Goal: Information Seeking & Learning: Learn about a topic

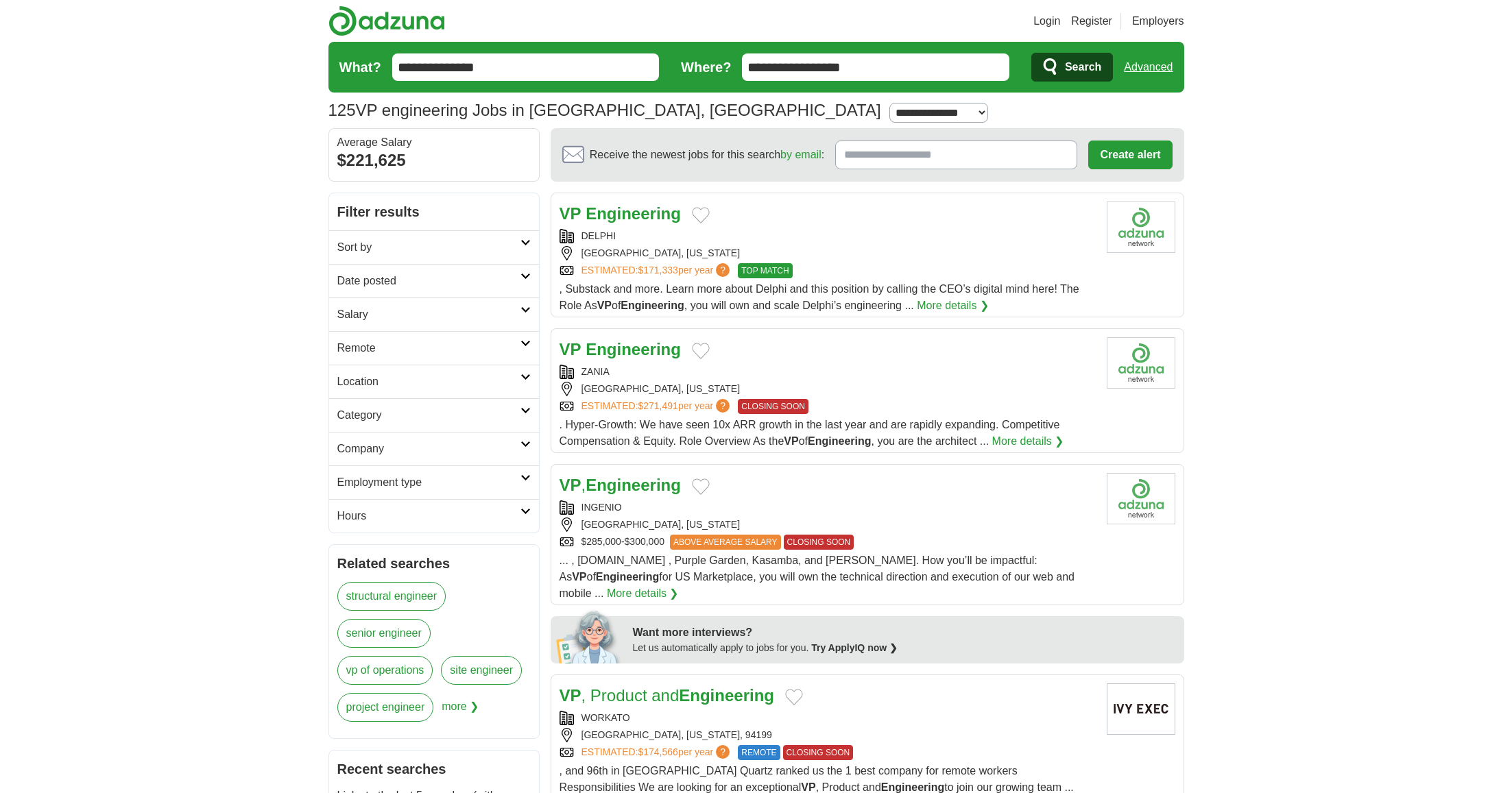
drag, startPoint x: 511, startPoint y: 70, endPoint x: 186, endPoint y: 11, distance: 330.3
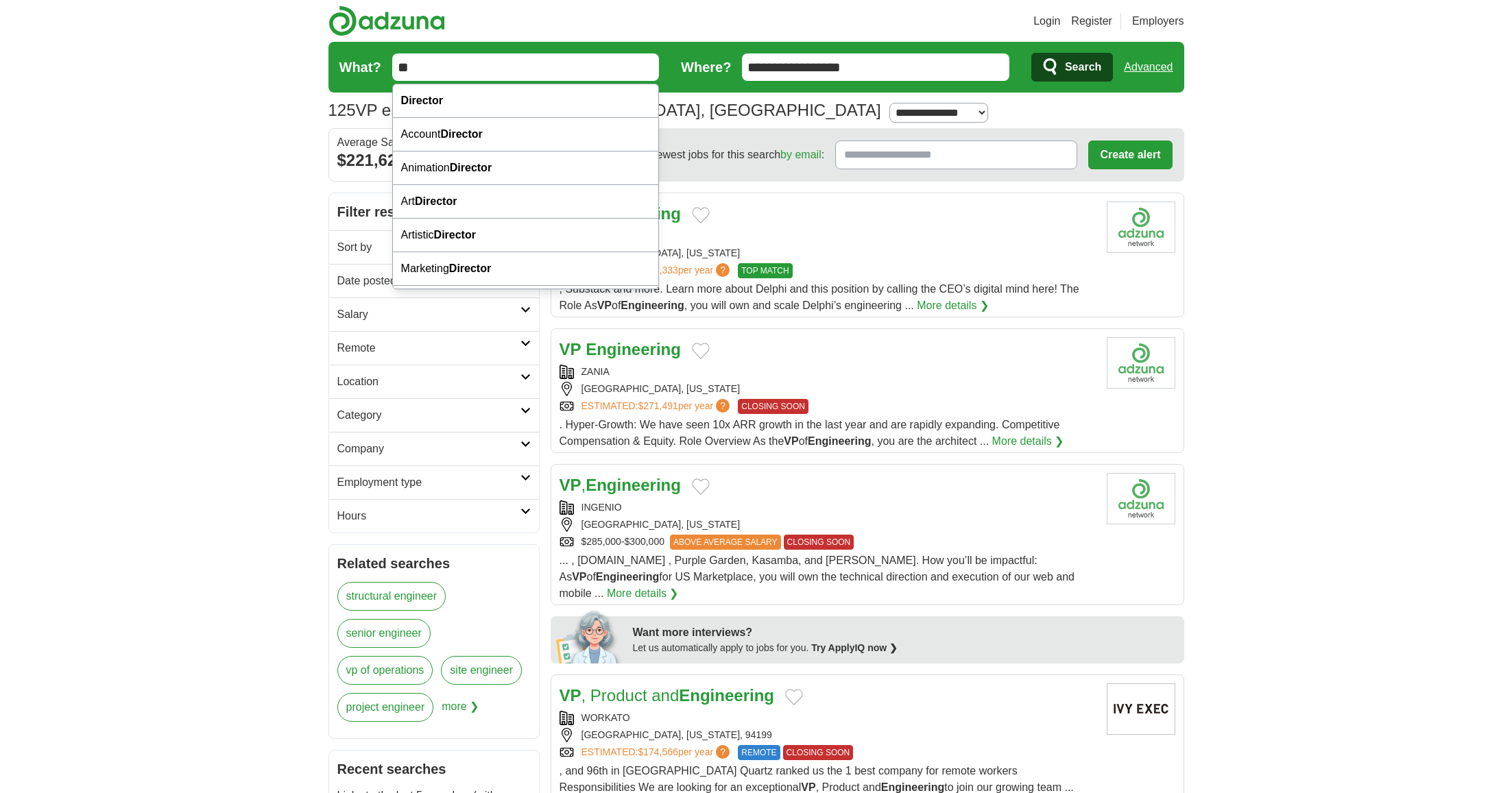
type input "*"
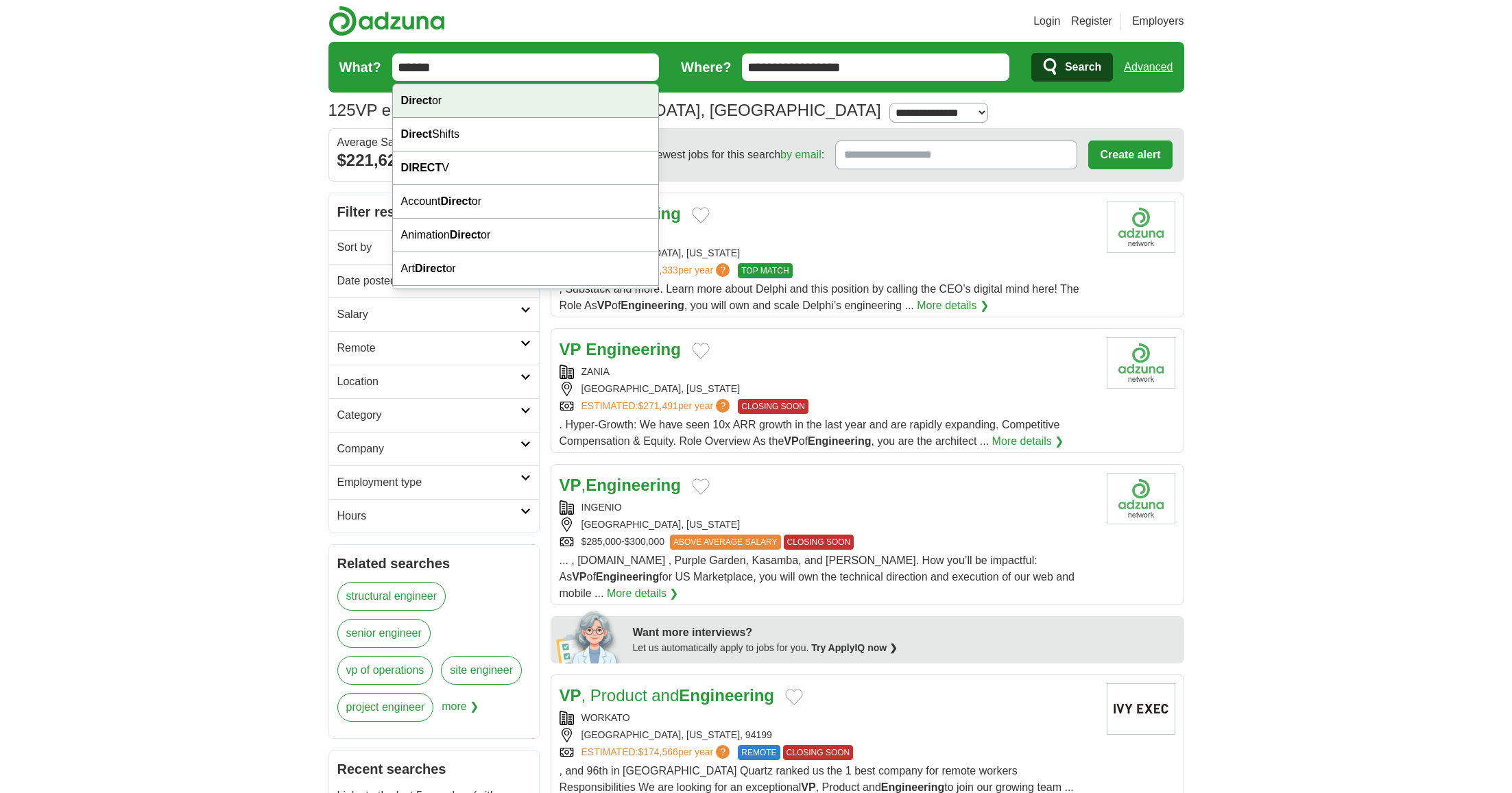
drag, startPoint x: 460, startPoint y: 99, endPoint x: 721, endPoint y: 149, distance: 265.7
click at [461, 99] on div "Direct or" at bounding box center [525, 101] width 266 height 33
type input "********"
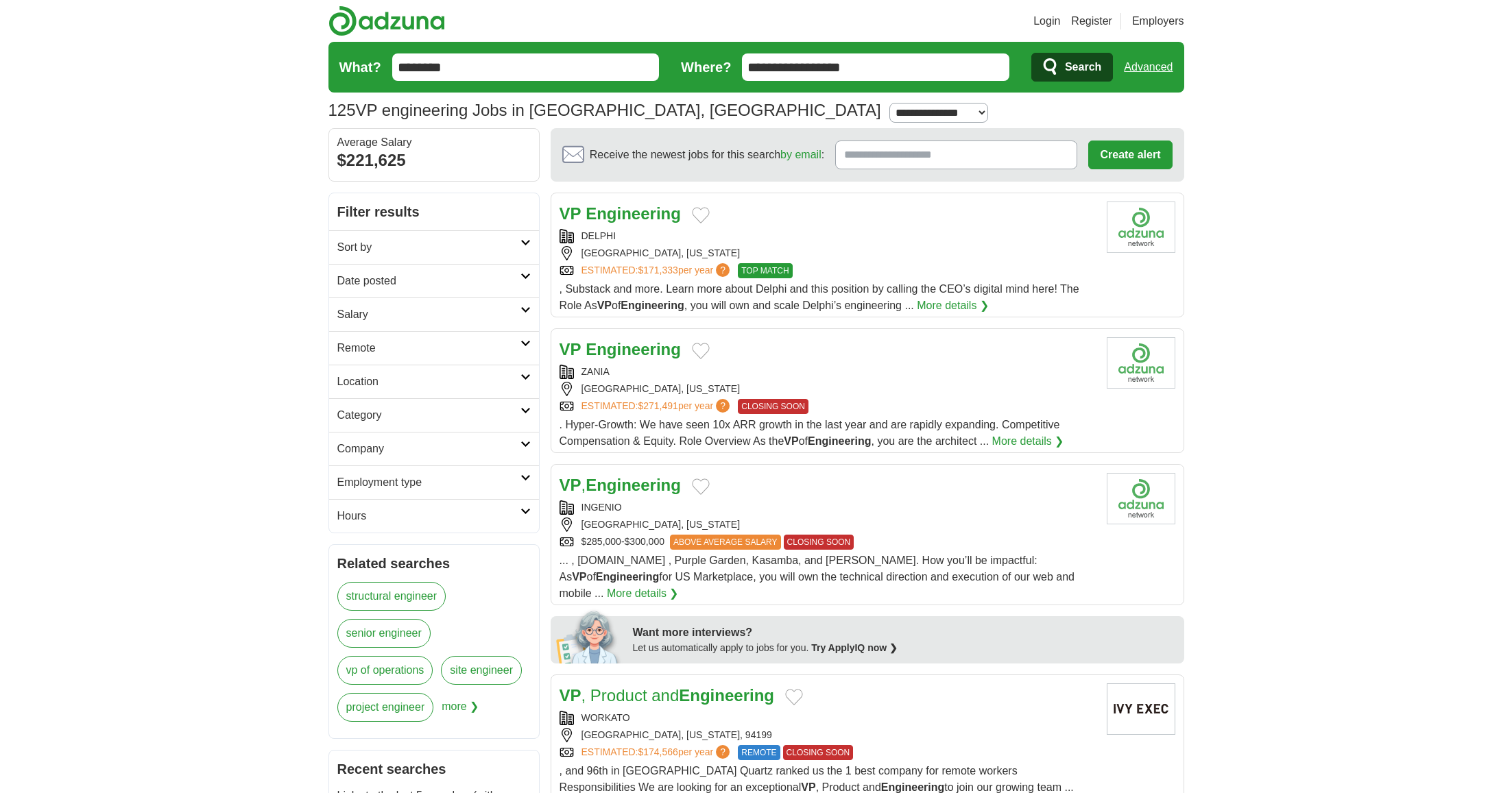
click at [1086, 62] on span "Search" at bounding box center [1083, 67] width 36 height 27
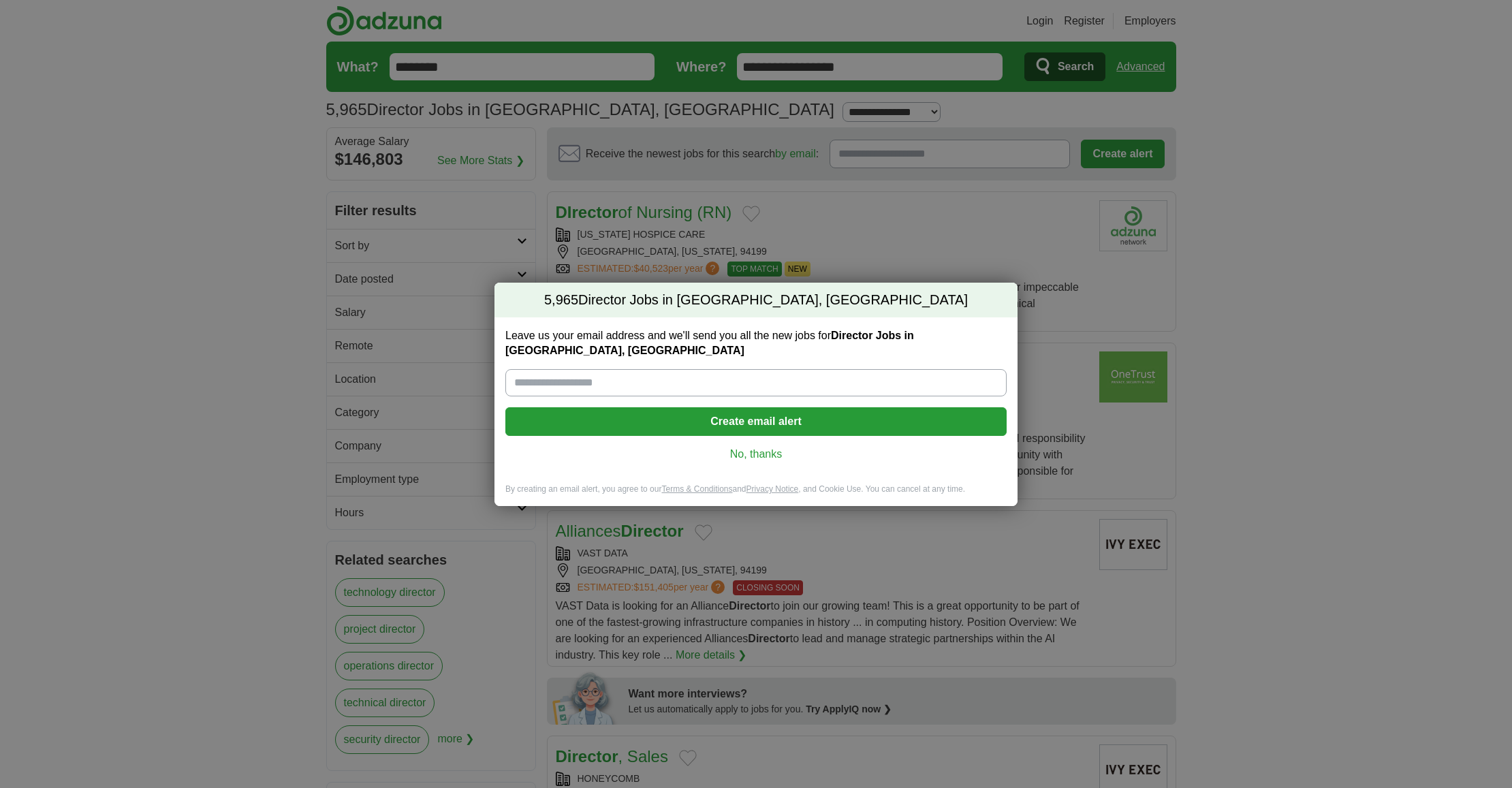
click at [756, 458] on link "No, thanks" at bounding box center [756, 454] width 480 height 15
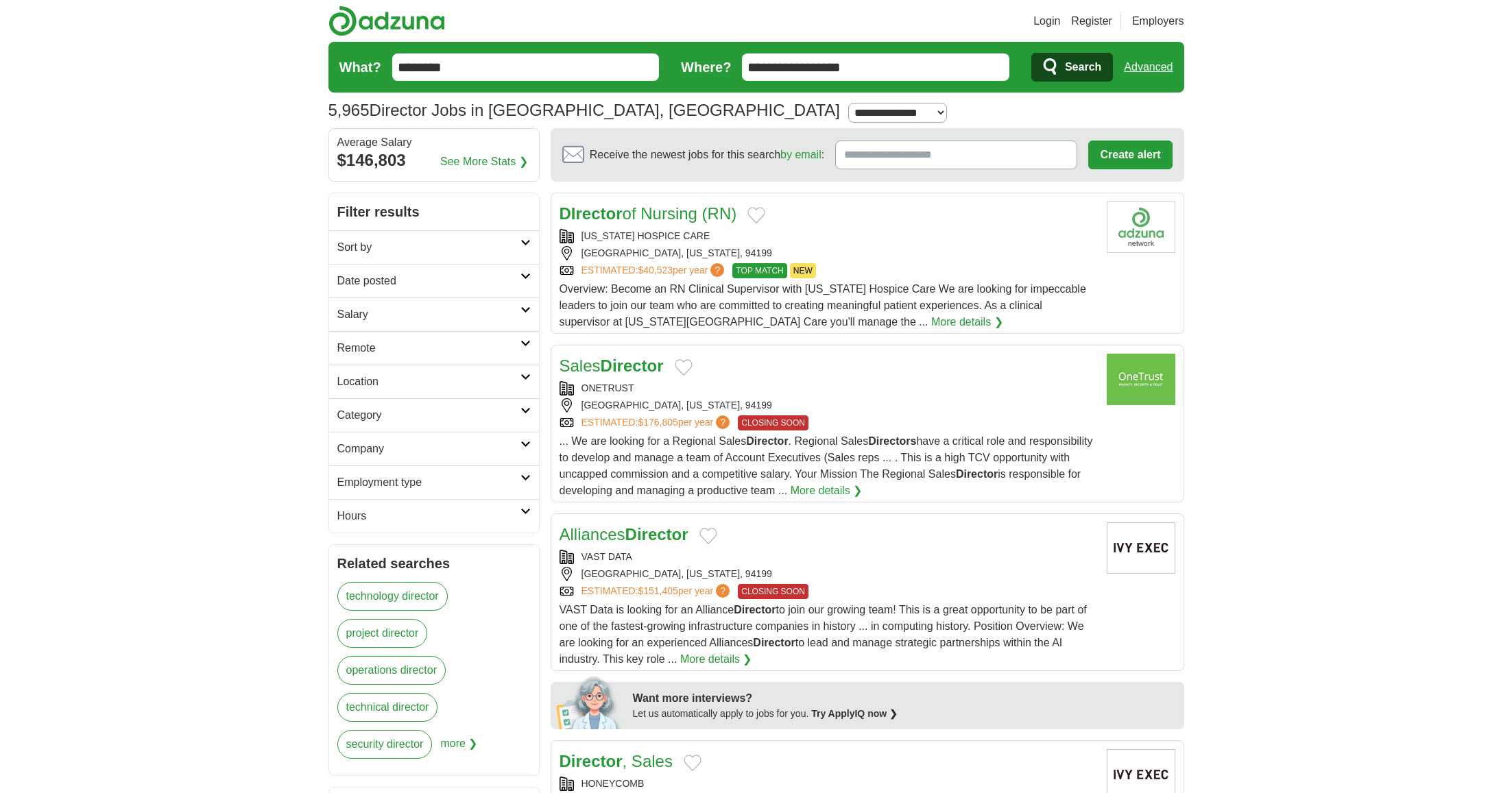
click at [402, 602] on link "technology director" at bounding box center [393, 596] width 111 height 29
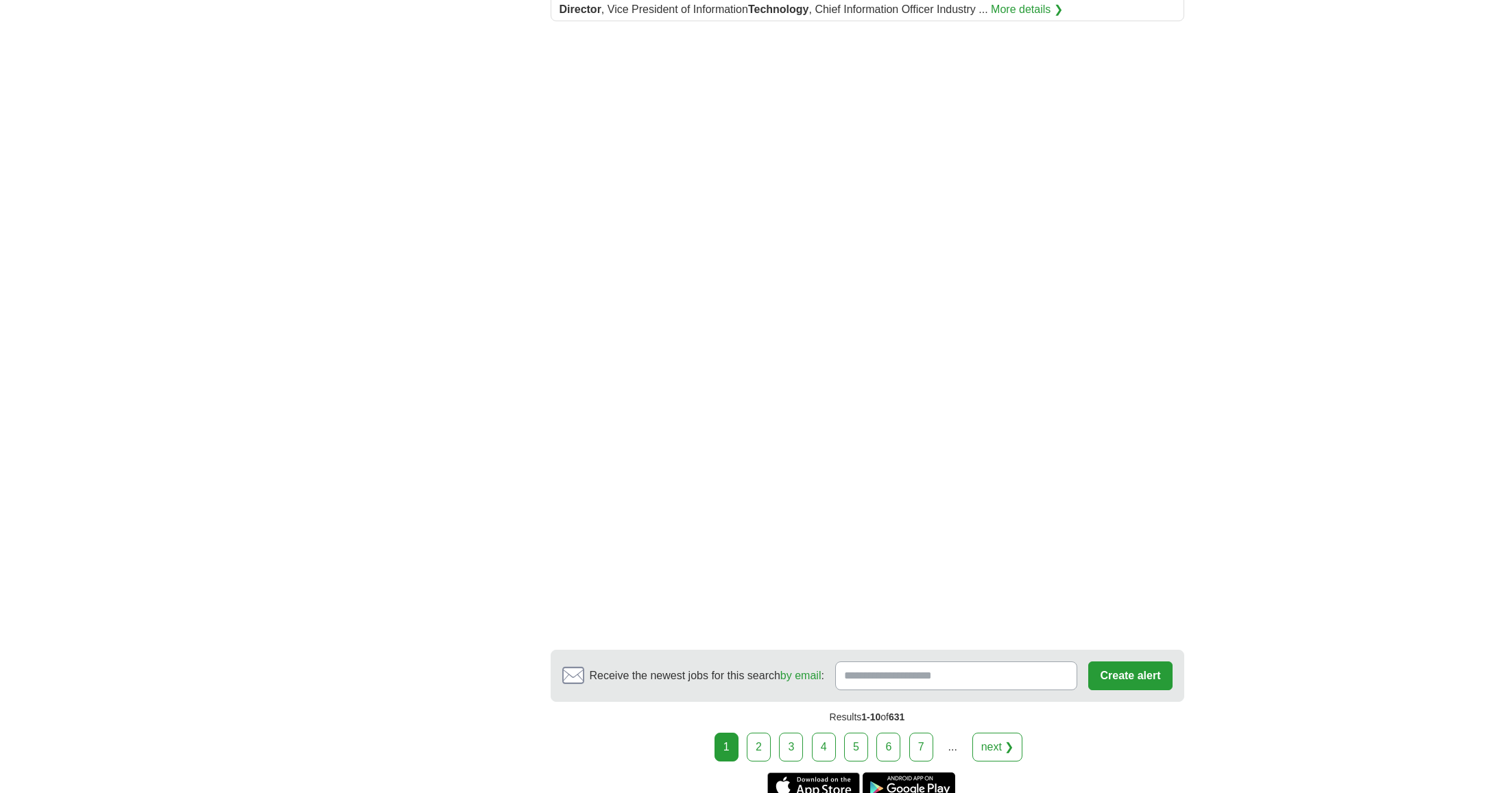
scroll to position [2010, 0]
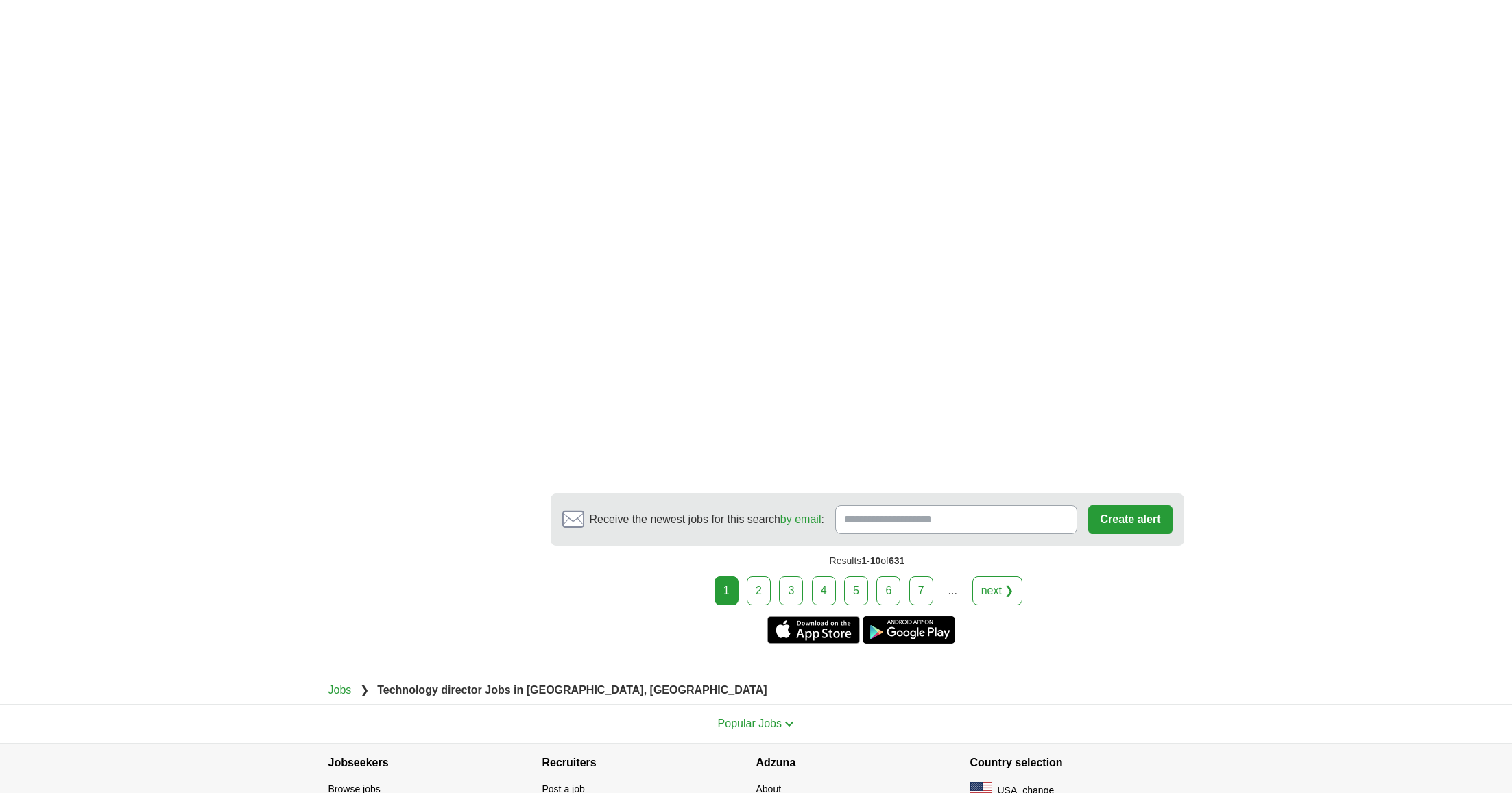
click at [754, 577] on link "2" at bounding box center [759, 591] width 24 height 29
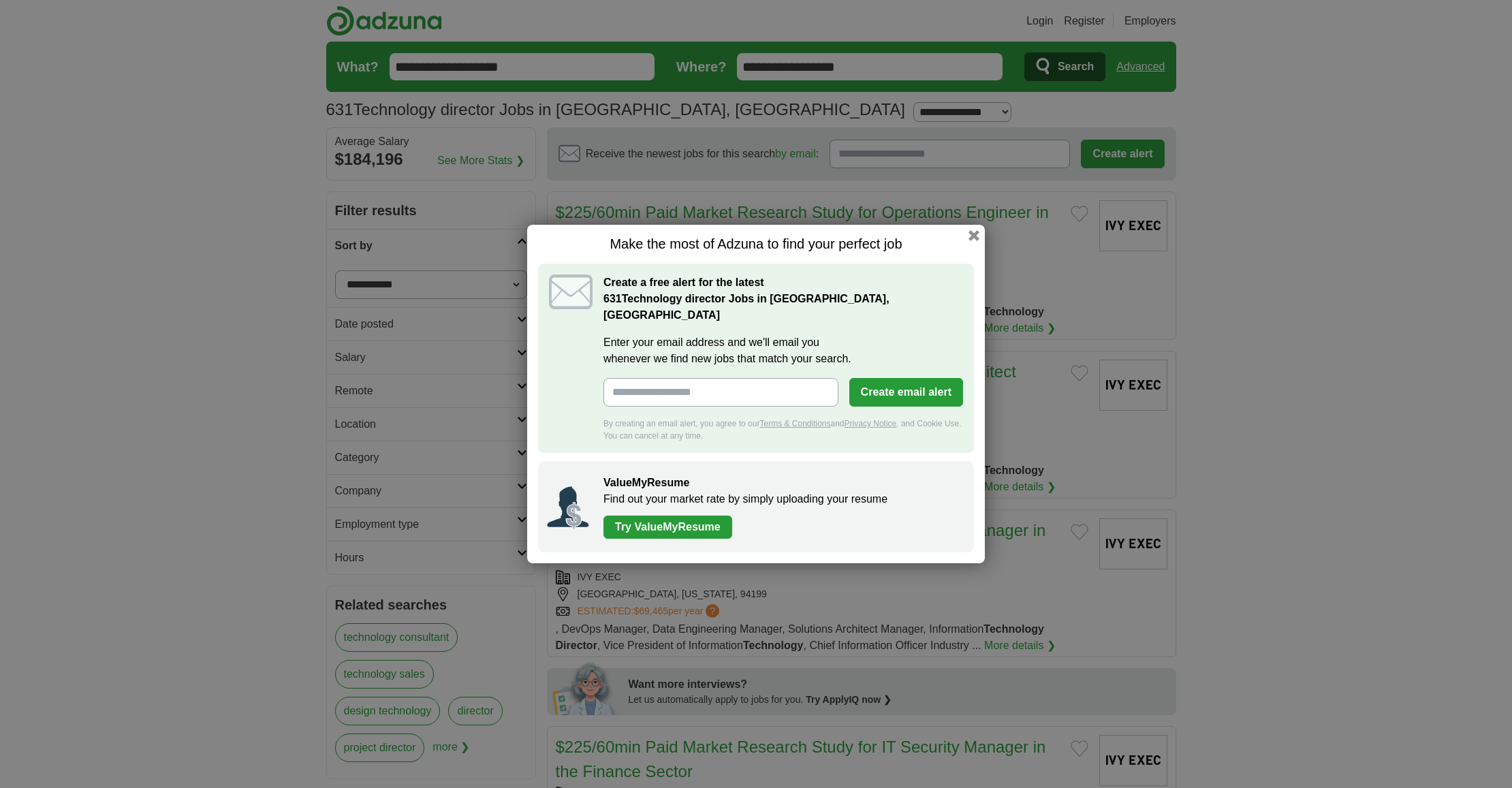
click at [968, 241] on div "Make the most of Adzuna to find your perfect job Create a free alert for the la…" at bounding box center [756, 394] width 458 height 338
click at [971, 243] on button "button" at bounding box center [974, 235] width 15 height 15
